Goal: Task Accomplishment & Management: Use online tool/utility

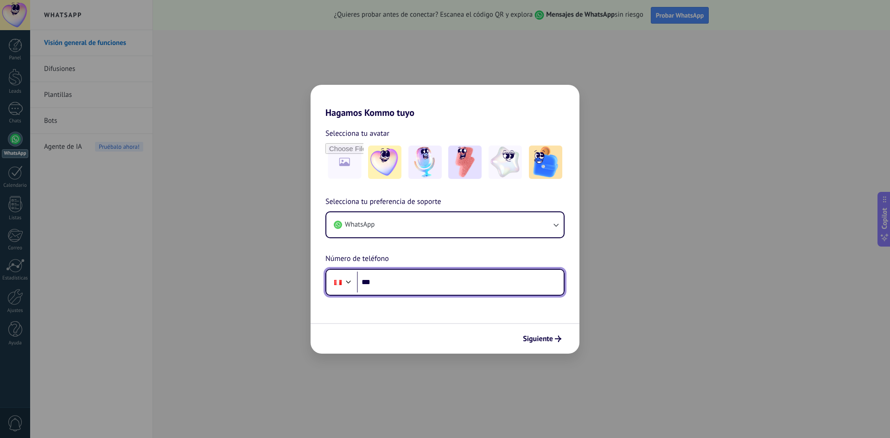
click at [389, 279] on input "***" at bounding box center [460, 282] width 207 height 21
type input "**********"
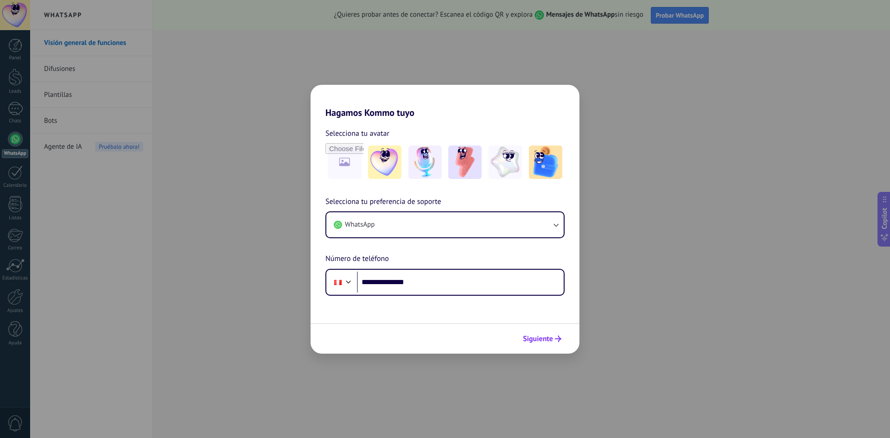
click at [538, 341] on span "Siguiente" at bounding box center [538, 339] width 30 height 6
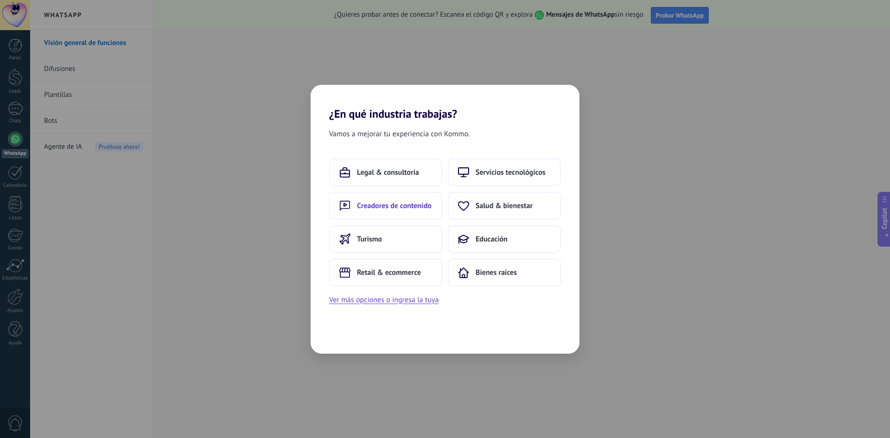
click at [407, 212] on button "Creadores de contenido" at bounding box center [385, 206] width 113 height 28
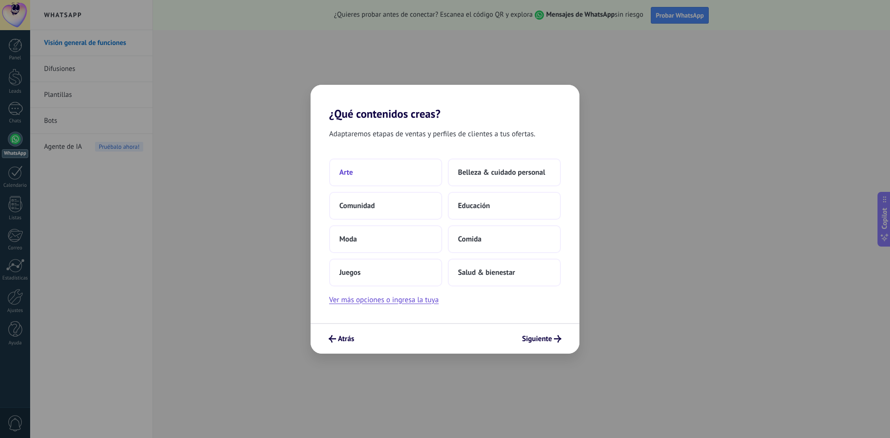
click at [371, 171] on button "Arte" at bounding box center [385, 173] width 113 height 28
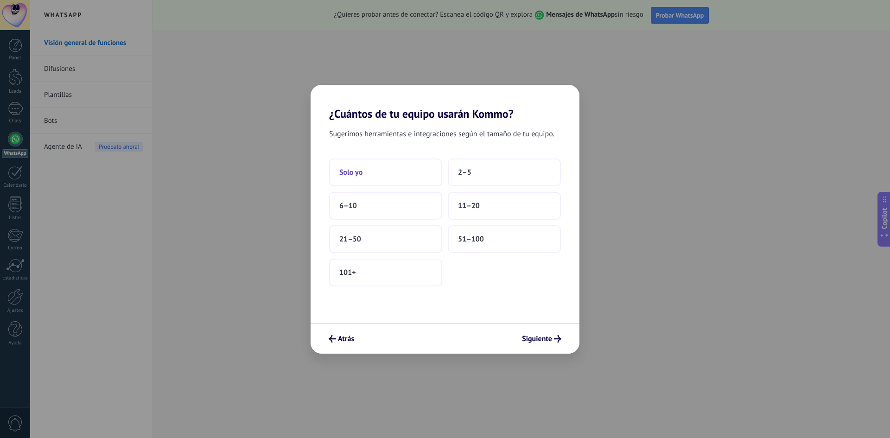
click at [399, 172] on button "Solo yo" at bounding box center [385, 173] width 113 height 28
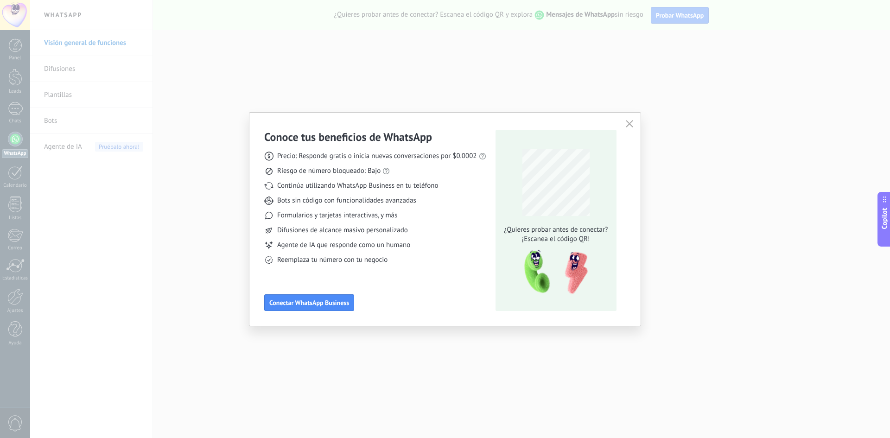
click at [634, 117] on div "Conoce tus beneficios de WhatsApp Precio: Responde gratis o inicia nuevas conve…" at bounding box center [444, 219] width 391 height 213
click at [631, 125] on icon "button" at bounding box center [629, 123] width 7 height 7
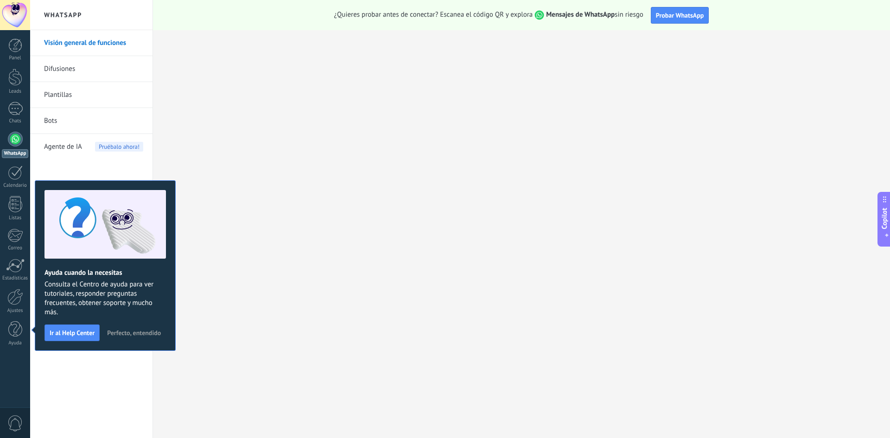
click at [64, 69] on link "Difusiones" at bounding box center [93, 69] width 99 height 26
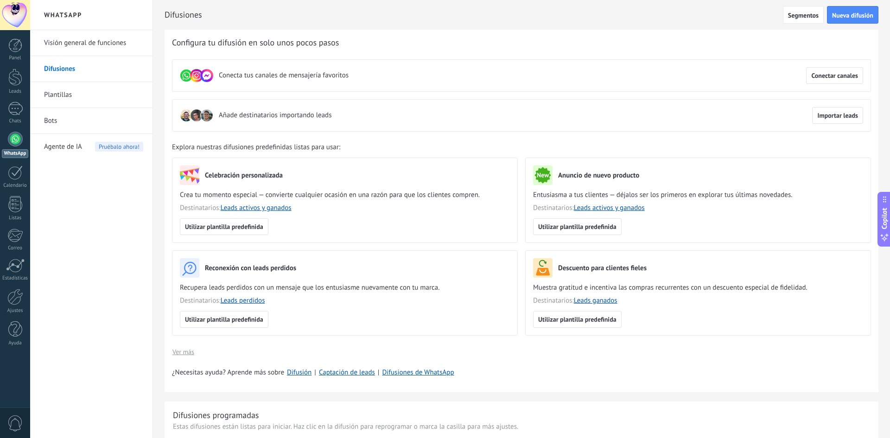
click at [51, 123] on link "Bots" at bounding box center [93, 121] width 99 height 26
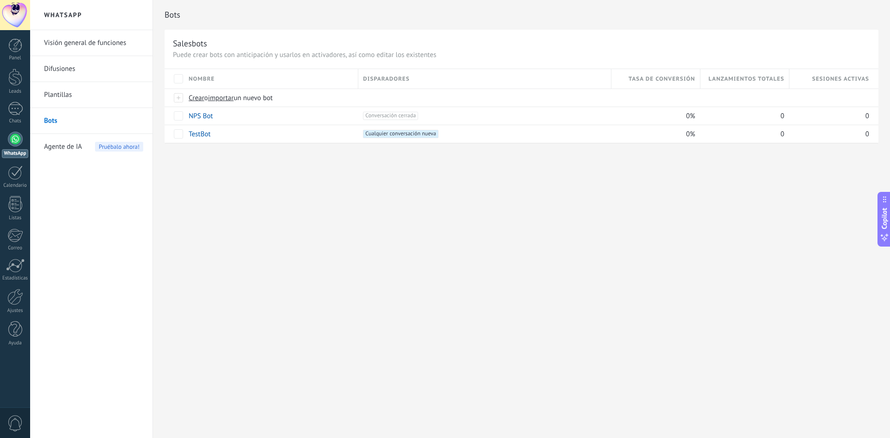
click at [86, 54] on link "Visión general de funciones" at bounding box center [93, 43] width 99 height 26
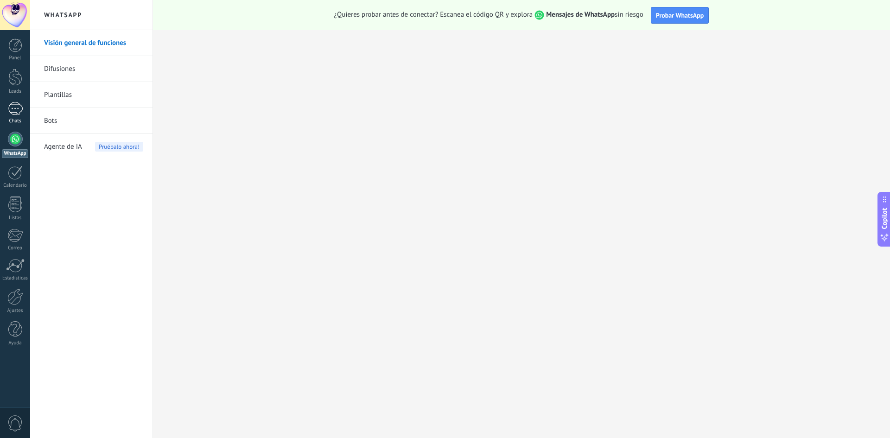
click at [18, 115] on link "Chats" at bounding box center [15, 113] width 30 height 22
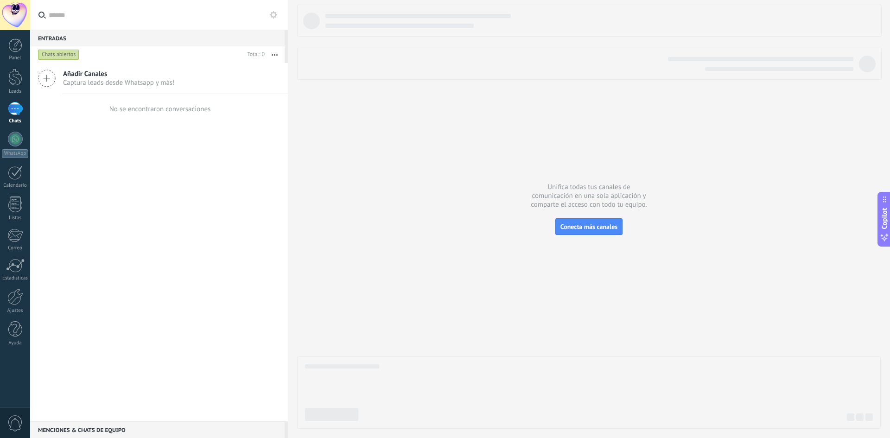
click at [141, 289] on div "Añadir Canales Captura leads desde Whatsapp y más! No se encontraron conversaci…" at bounding box center [159, 242] width 258 height 358
drag, startPoint x: 531, startPoint y: 118, endPoint x: 616, endPoint y: 73, distance: 95.6
click at [532, 118] on div at bounding box center [589, 217] width 584 height 424
